Goal: Find specific page/section: Find specific page/section

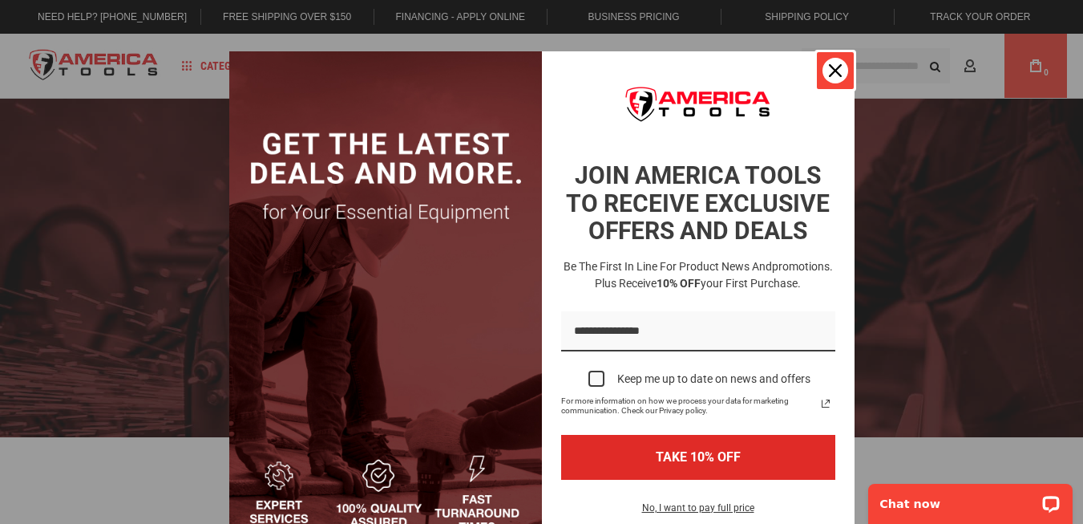
click at [834, 76] on icon "close icon" at bounding box center [835, 70] width 13 height 13
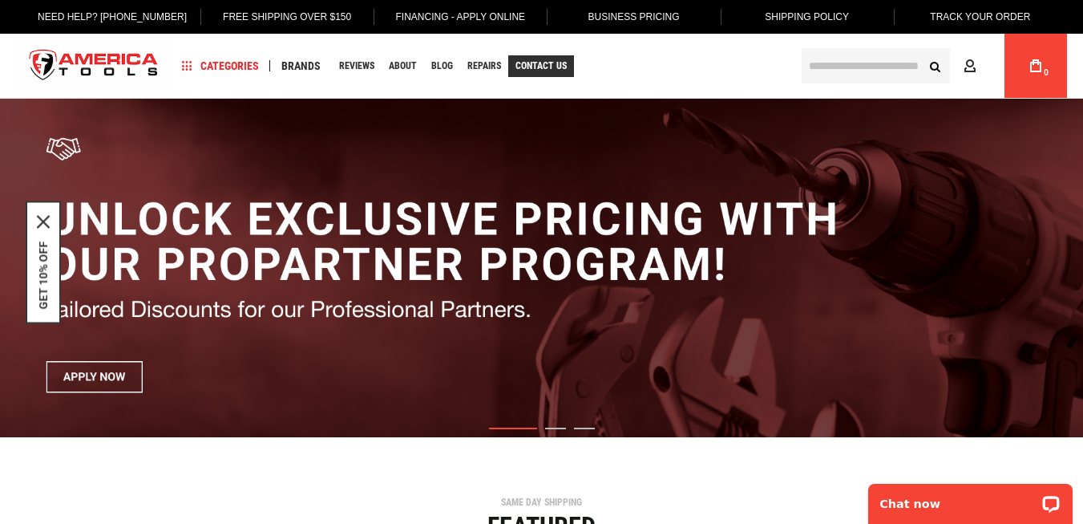
click at [546, 55] on link "Contact Us" at bounding box center [541, 66] width 66 height 22
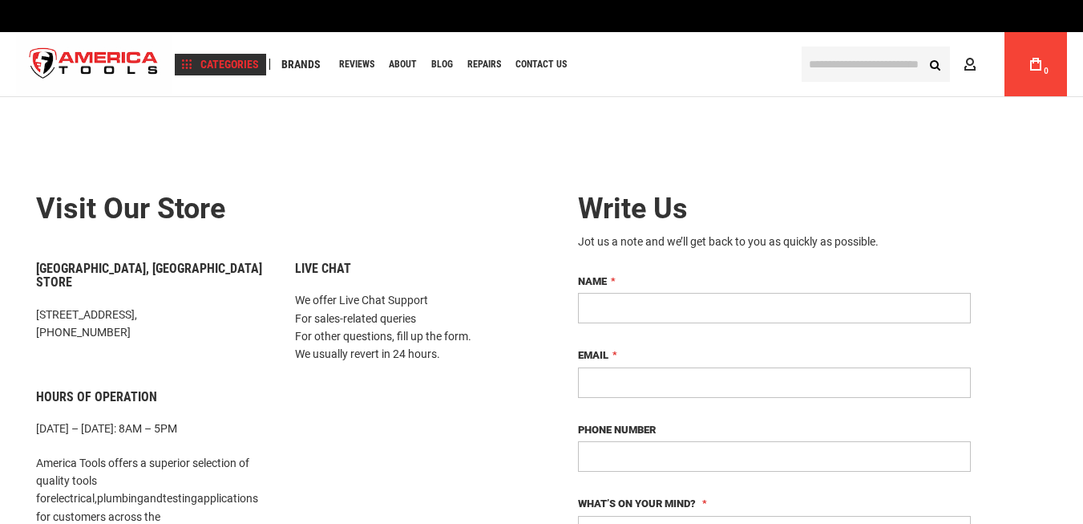
click at [229, 67] on span "Categories" at bounding box center [220, 64] width 77 height 11
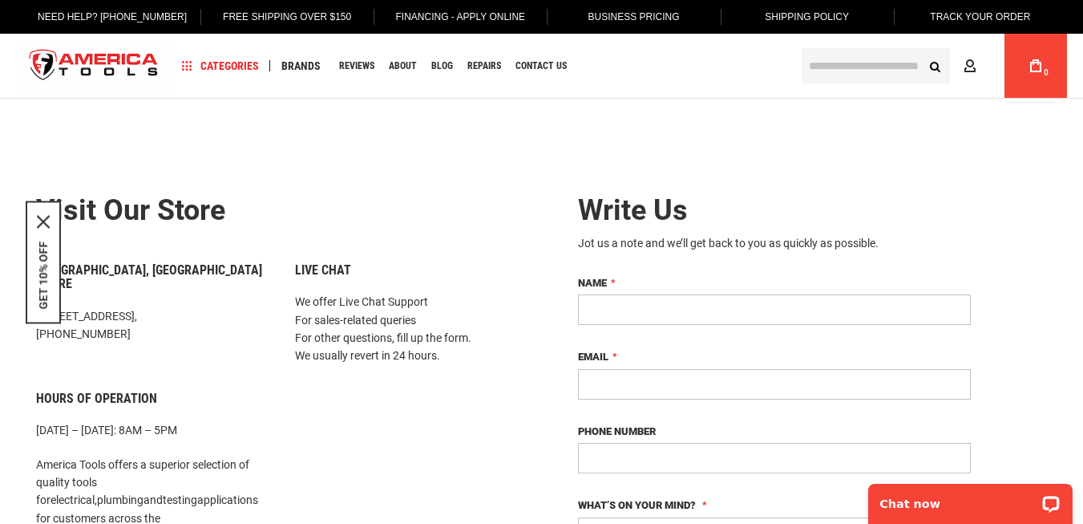
click at [876, 70] on input "text" at bounding box center [876, 65] width 148 height 35
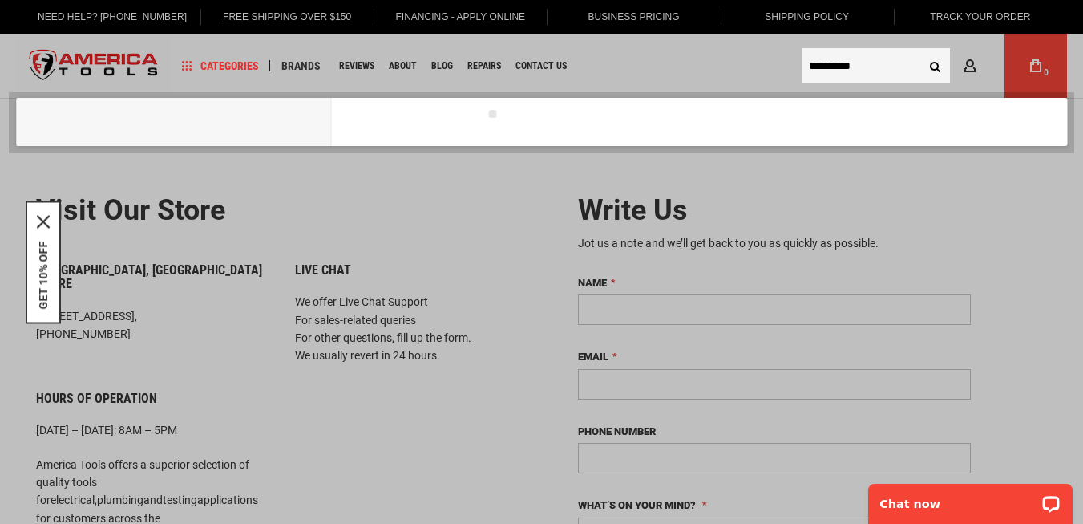
type input "**********"
click at [920, 51] on button "Search" at bounding box center [935, 66] width 30 height 30
